Goal: Task Accomplishment & Management: Manage account settings

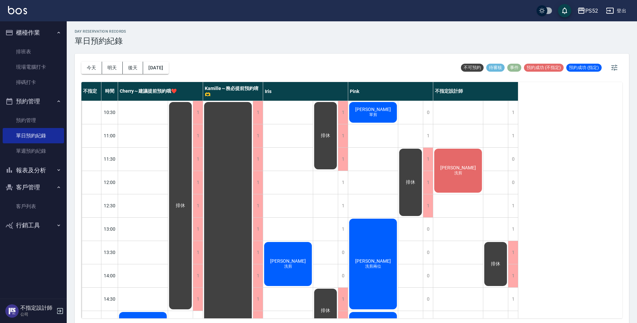
scroll to position [111, 0]
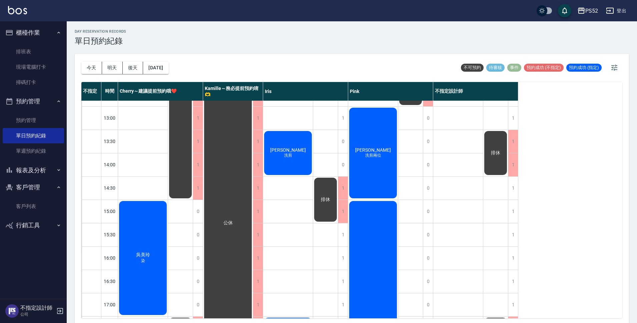
click at [285, 163] on div "[PERSON_NAME] 洗剪" at bounding box center [288, 153] width 50 height 46
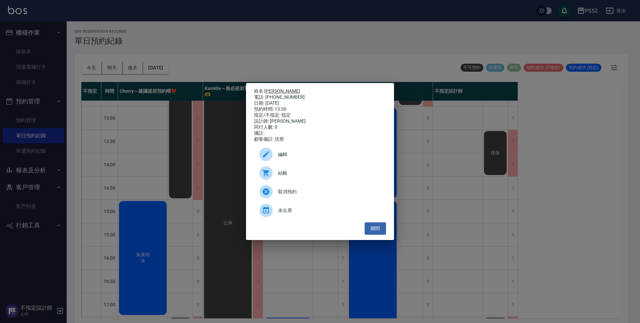
click at [265, 90] on link "[PERSON_NAME]" at bounding box center [282, 90] width 36 height 5
click at [370, 232] on button "關閉" at bounding box center [375, 228] width 21 height 12
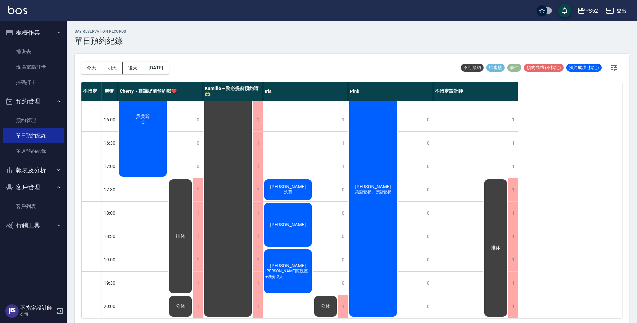
scroll to position [255, 0]
click at [114, 68] on button "明天" at bounding box center [112, 68] width 21 height 12
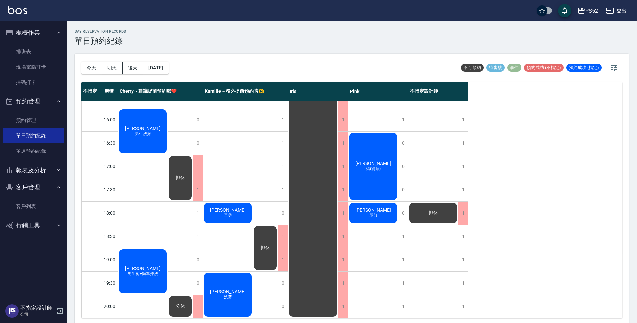
click at [416, 247] on div "排休 排休" at bounding box center [433, 84] width 50 height 467
click at [87, 67] on button "今天" at bounding box center [91, 68] width 21 height 12
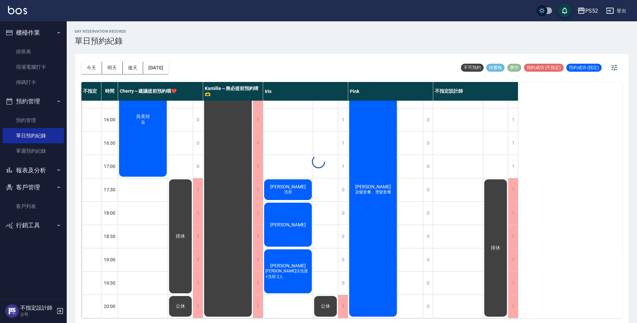
click at [88, 67] on div "day Reservation records 單日預約紀錄 [DATE] [DATE] [DATE] [DATE] 不可預約 待審核 事件 預約成功 (不指…" at bounding box center [352, 173] width 570 height 304
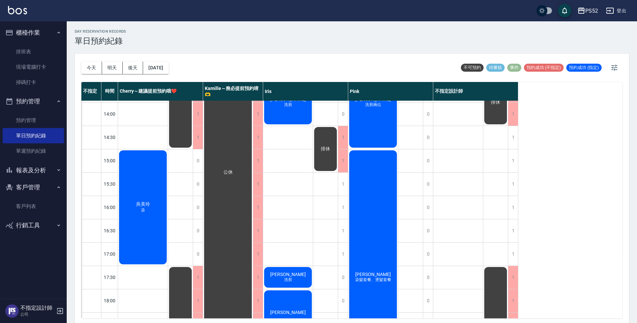
scroll to position [177, 0]
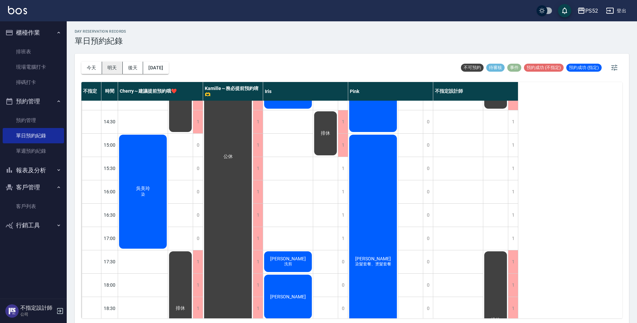
click at [115, 68] on button "明天" at bounding box center [112, 68] width 21 height 12
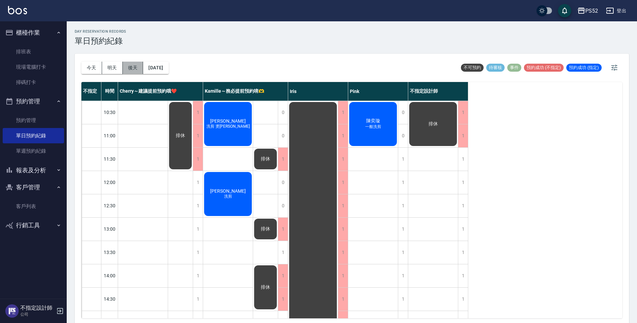
click at [134, 67] on button "後天" at bounding box center [133, 68] width 21 height 12
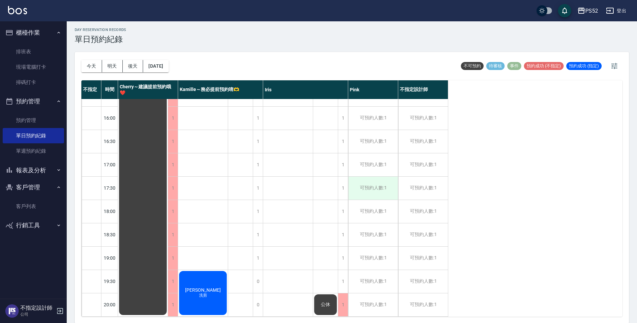
scroll to position [2, 0]
click at [160, 65] on button "[DATE]" at bounding box center [155, 66] width 25 height 12
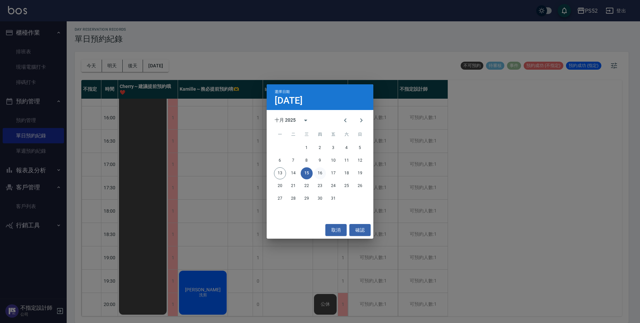
click at [324, 175] on button "16" at bounding box center [320, 173] width 12 height 12
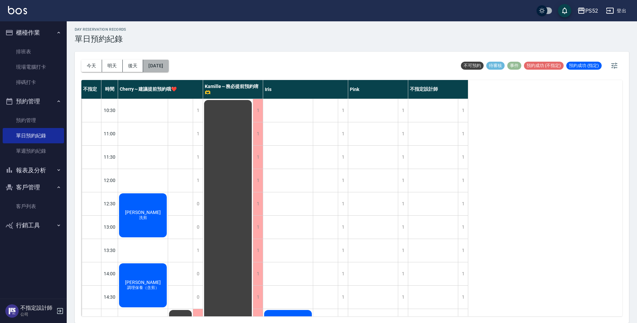
click at [153, 62] on button "[DATE]" at bounding box center [155, 66] width 25 height 12
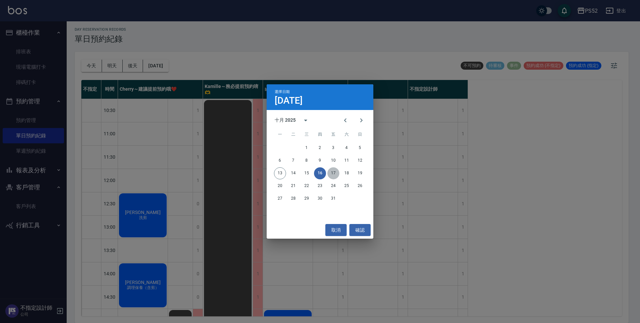
click at [329, 172] on button "17" at bounding box center [333, 173] width 12 height 12
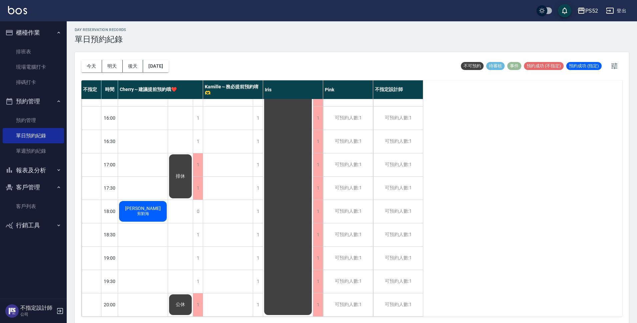
scroll to position [2, 0]
click at [89, 64] on button "今天" at bounding box center [91, 66] width 21 height 12
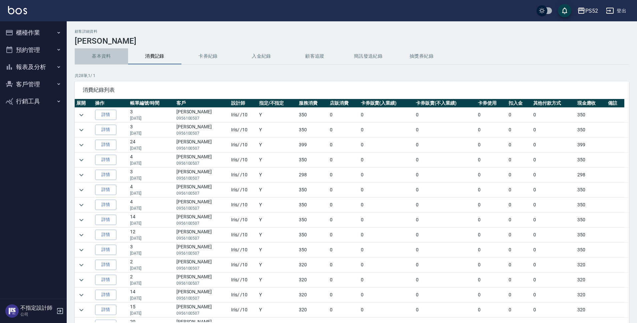
click at [115, 53] on button "基本資料" at bounding box center [101, 56] width 53 height 16
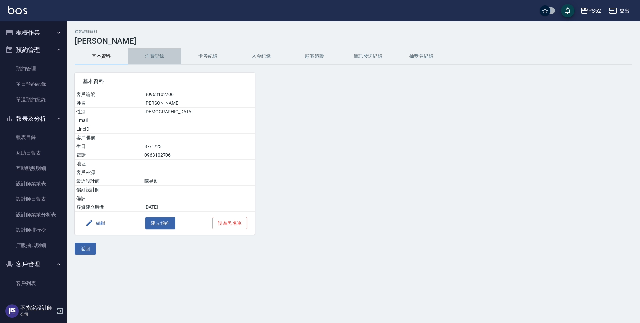
click at [151, 57] on button "消費記錄" at bounding box center [154, 56] width 53 height 16
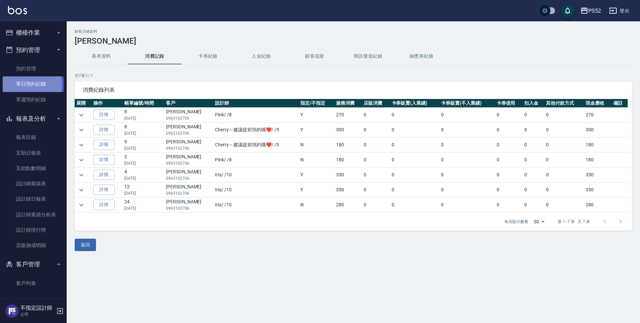
click at [32, 85] on link "單日預約紀錄" at bounding box center [33, 83] width 61 height 15
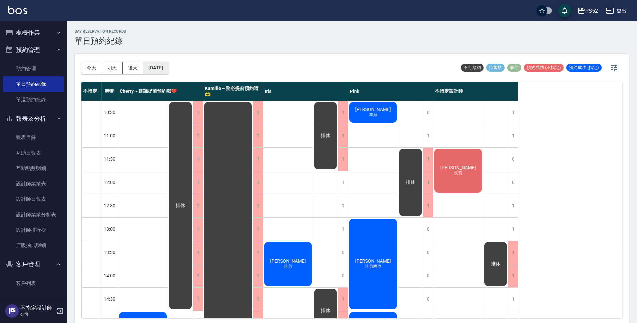
click at [168, 65] on button "[DATE]" at bounding box center [155, 68] width 25 height 12
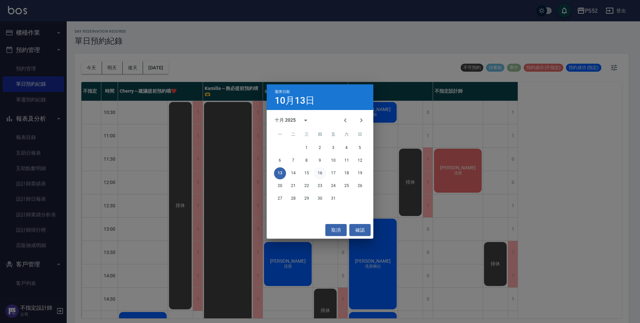
click at [319, 175] on button "16" at bounding box center [320, 173] width 12 height 12
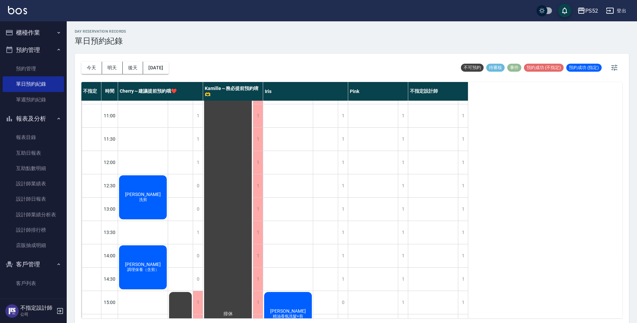
scroll to position [56, 0]
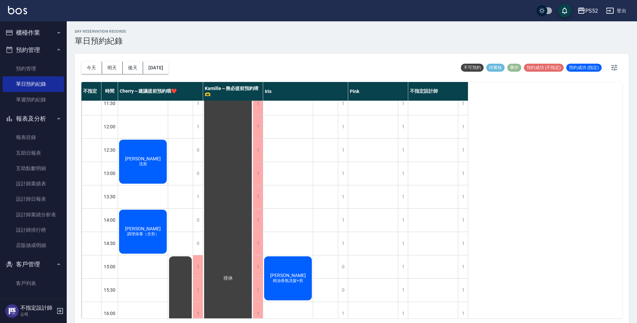
click at [141, 156] on span "[PERSON_NAME]" at bounding box center [143, 158] width 38 height 5
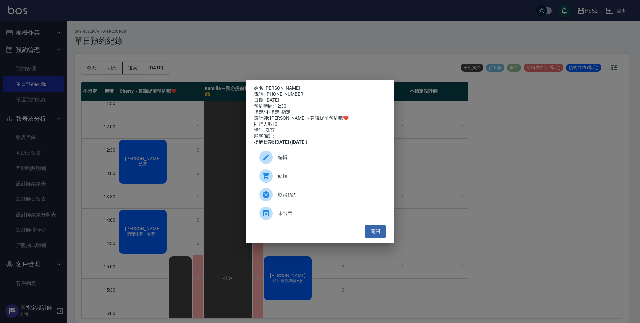
click at [274, 86] on link "[PERSON_NAME]" at bounding box center [282, 87] width 36 height 5
click at [375, 236] on button "關閉" at bounding box center [375, 231] width 21 height 12
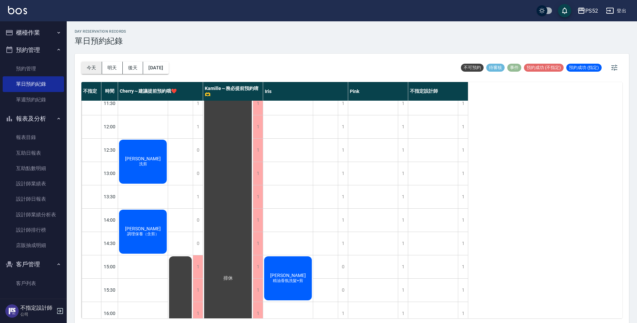
click at [96, 67] on button "今天" at bounding box center [91, 68] width 21 height 12
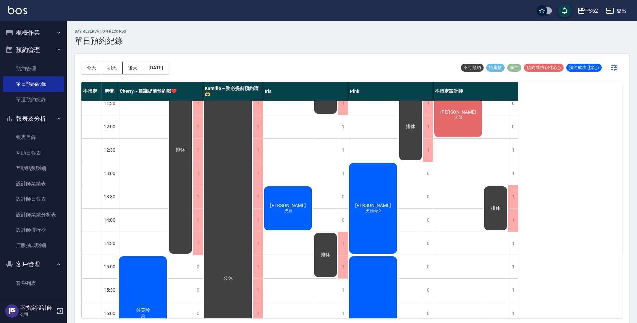
click at [111, 67] on button "明天" at bounding box center [112, 68] width 21 height 12
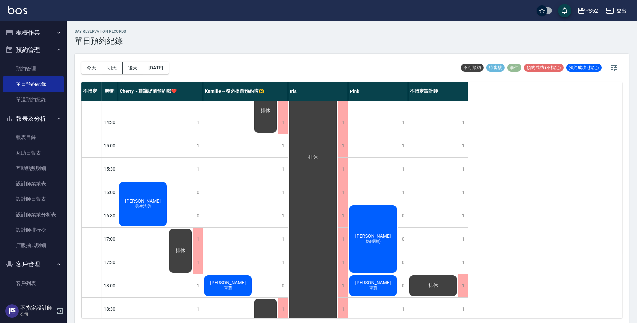
scroll to position [178, 0]
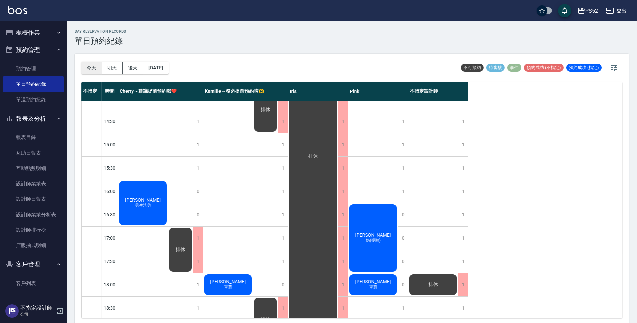
click at [92, 67] on button "今天" at bounding box center [91, 68] width 21 height 12
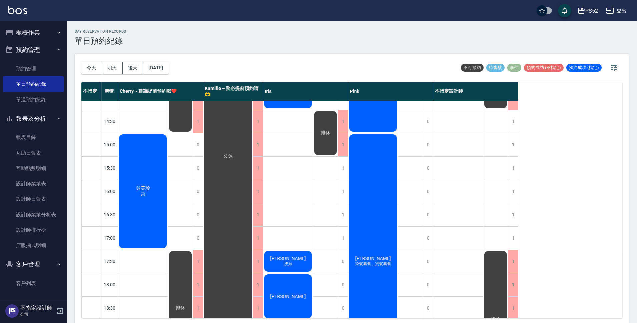
click at [108, 66] on button "明天" at bounding box center [112, 68] width 21 height 12
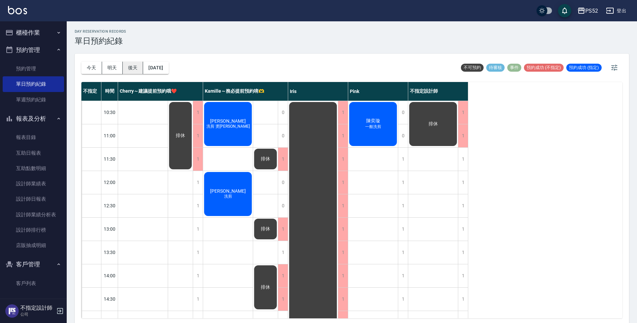
click at [138, 67] on button "後天" at bounding box center [133, 68] width 21 height 12
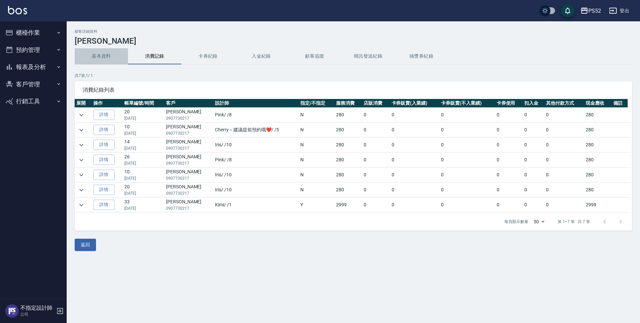
click at [109, 55] on button "基本資料" at bounding box center [101, 56] width 53 height 16
